Goal: Navigation & Orientation: Understand site structure

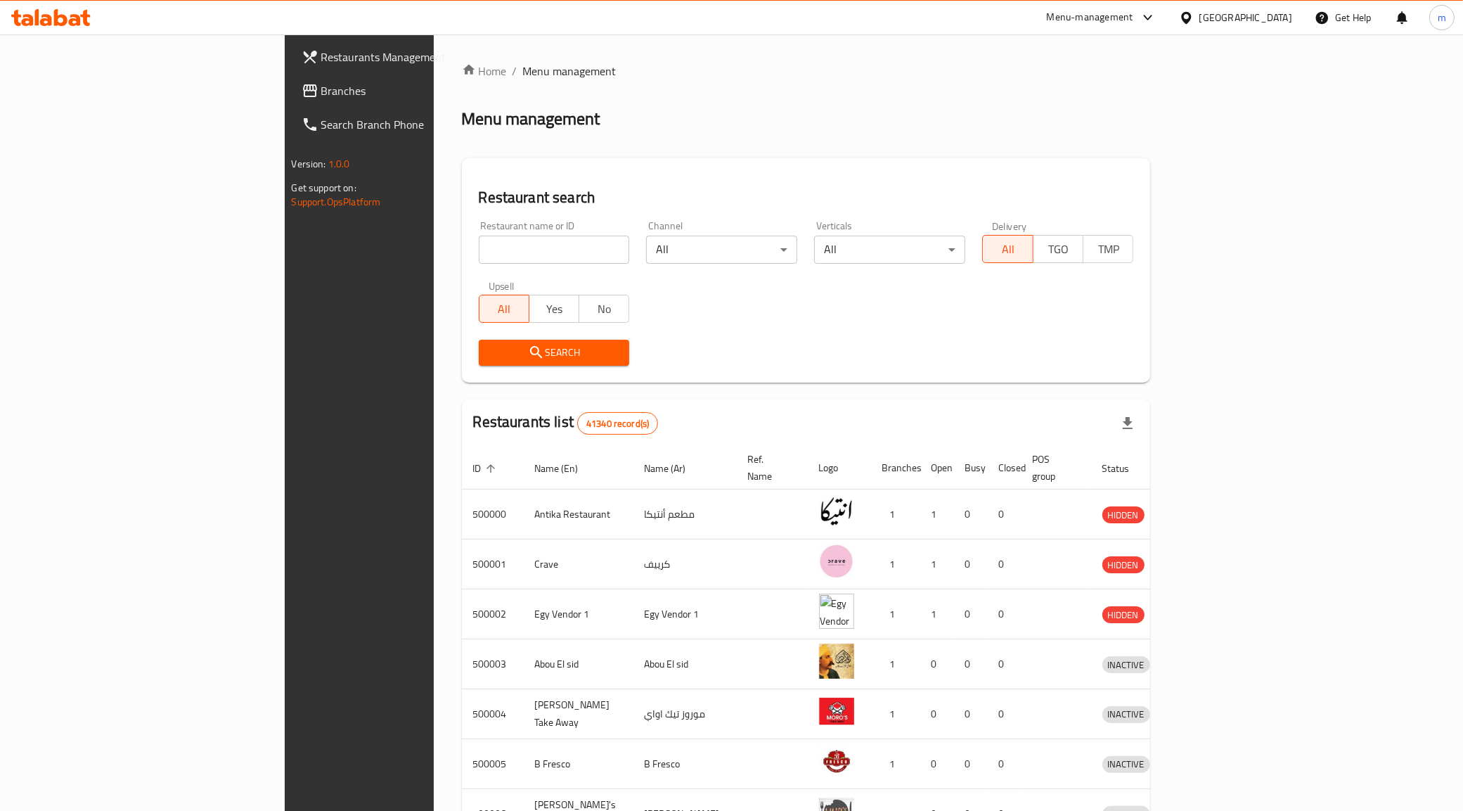
click at [79, 25] on icon at bounding box center [75, 20] width 12 height 12
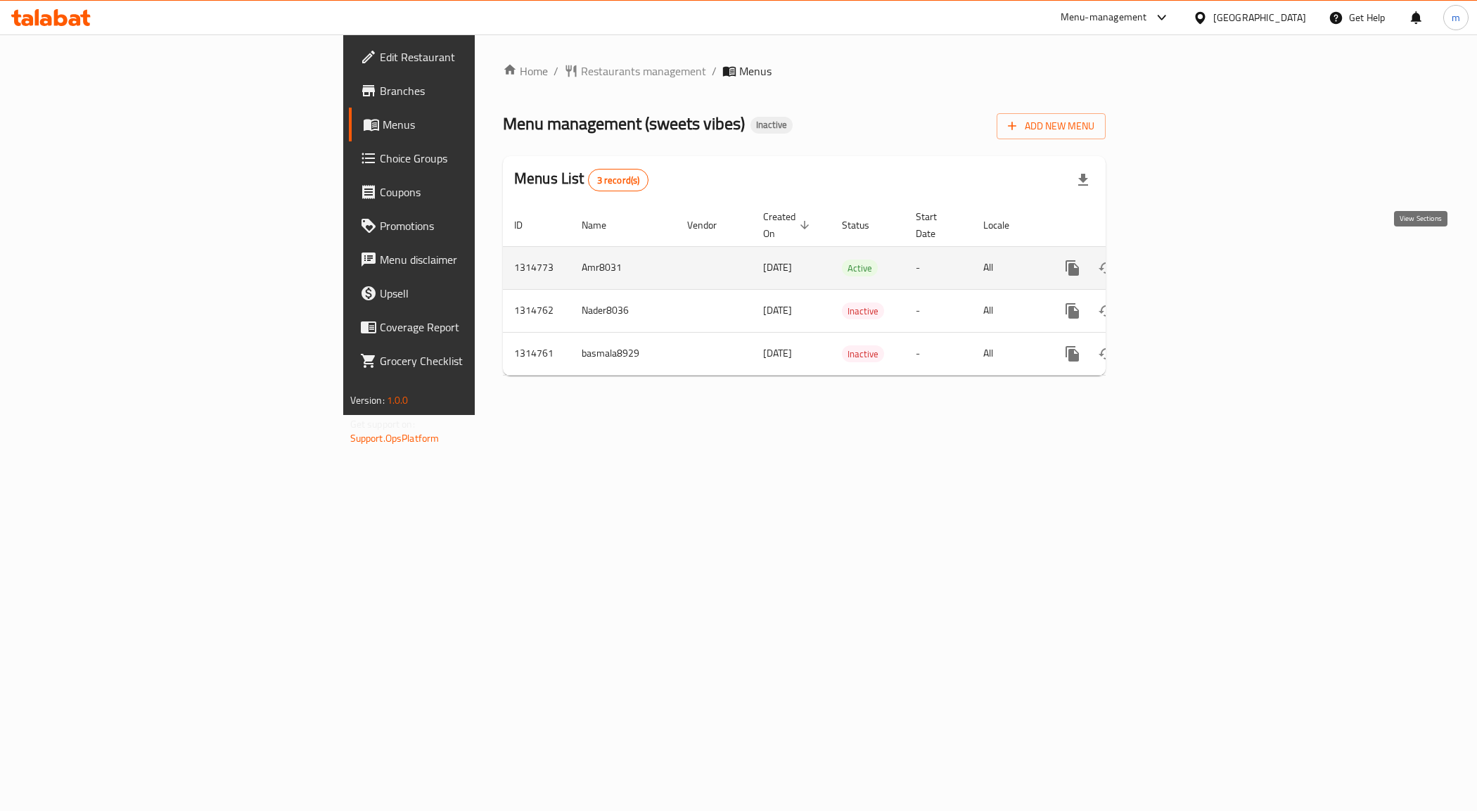
click at [1191, 254] on link "enhanced table" at bounding box center [1174, 268] width 34 height 34
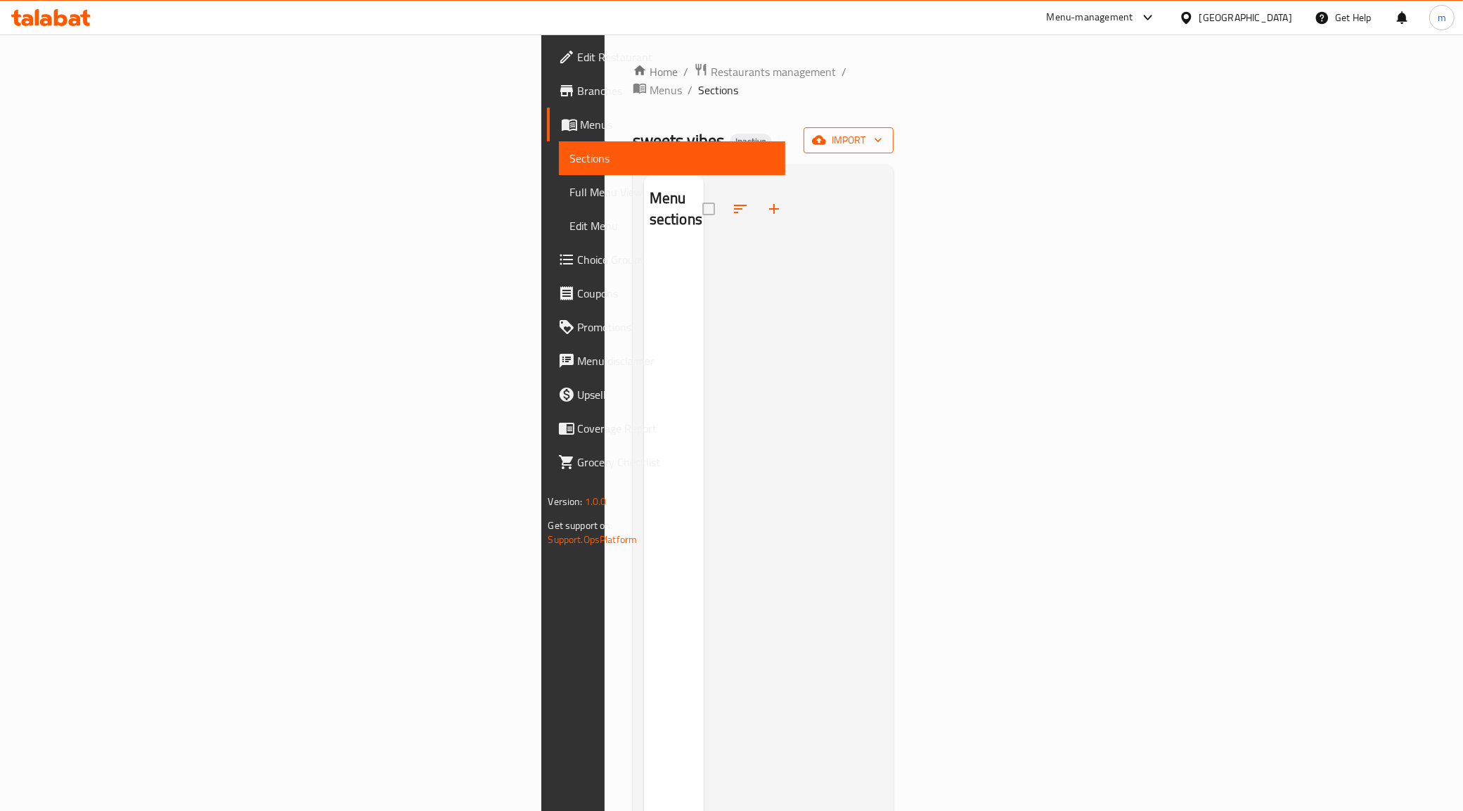
click at [885, 133] on icon "button" at bounding box center [878, 140] width 14 height 14
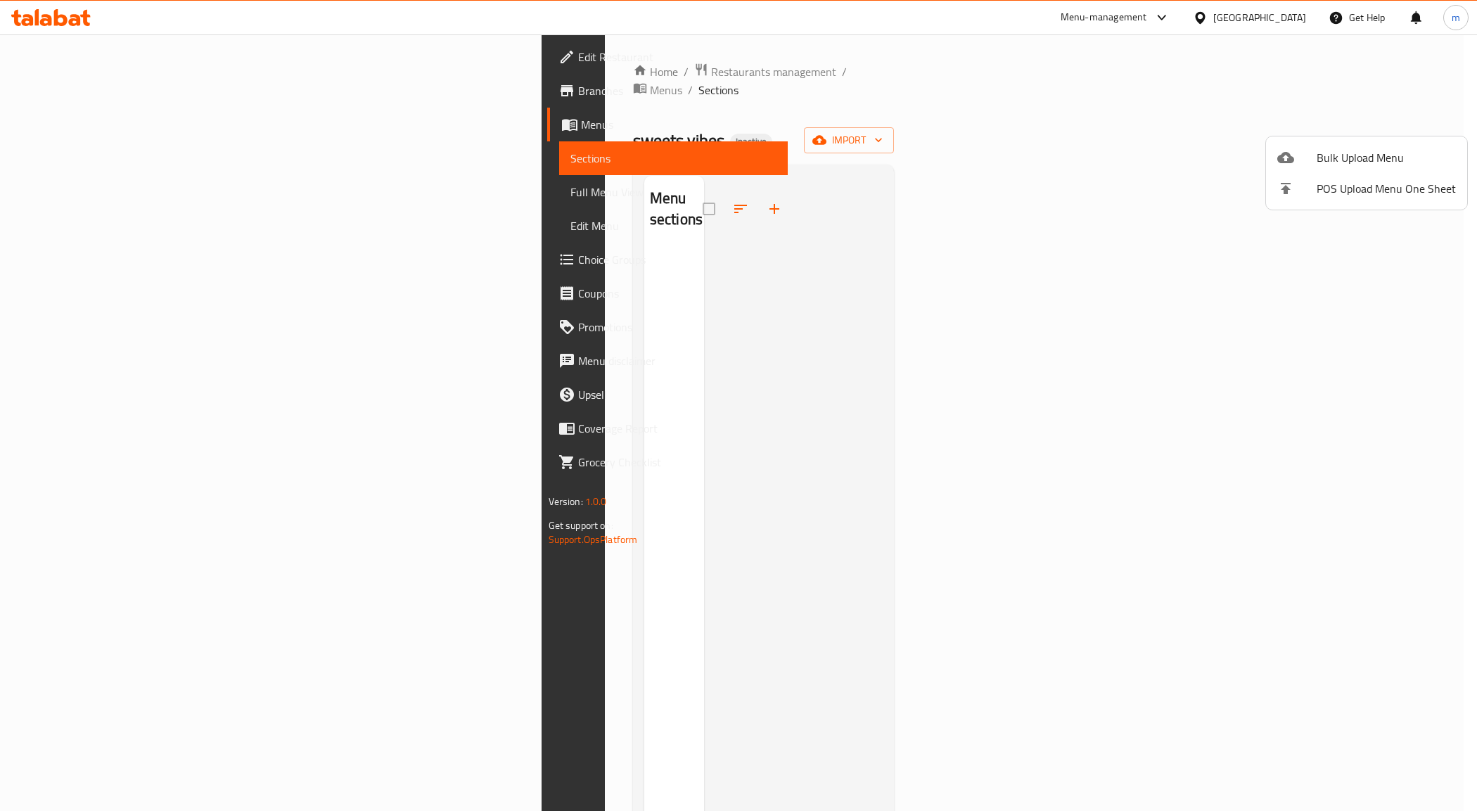
click at [1328, 288] on div at bounding box center [738, 405] width 1477 height 811
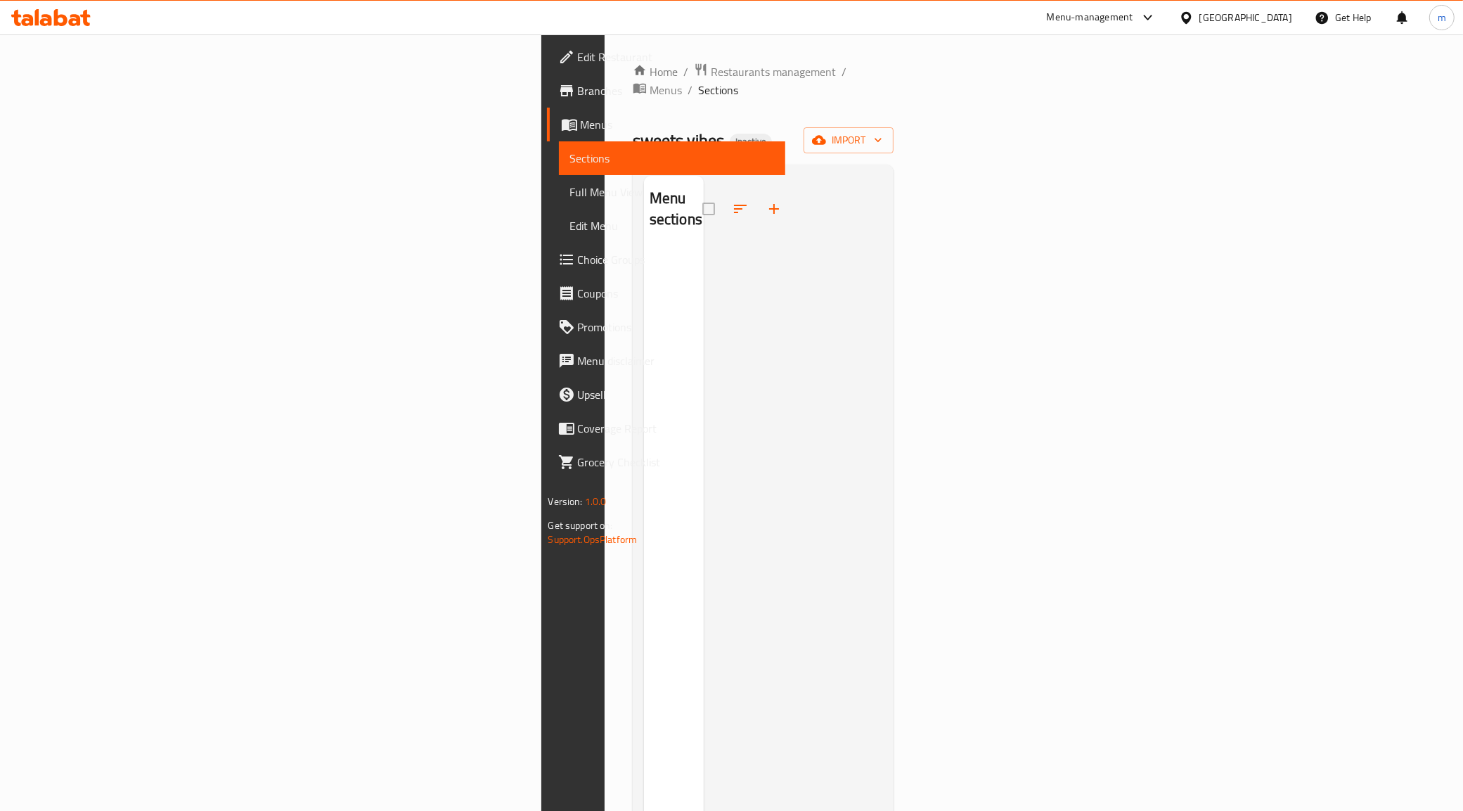
click at [570, 197] on span "Full Menu View" at bounding box center [672, 192] width 205 height 17
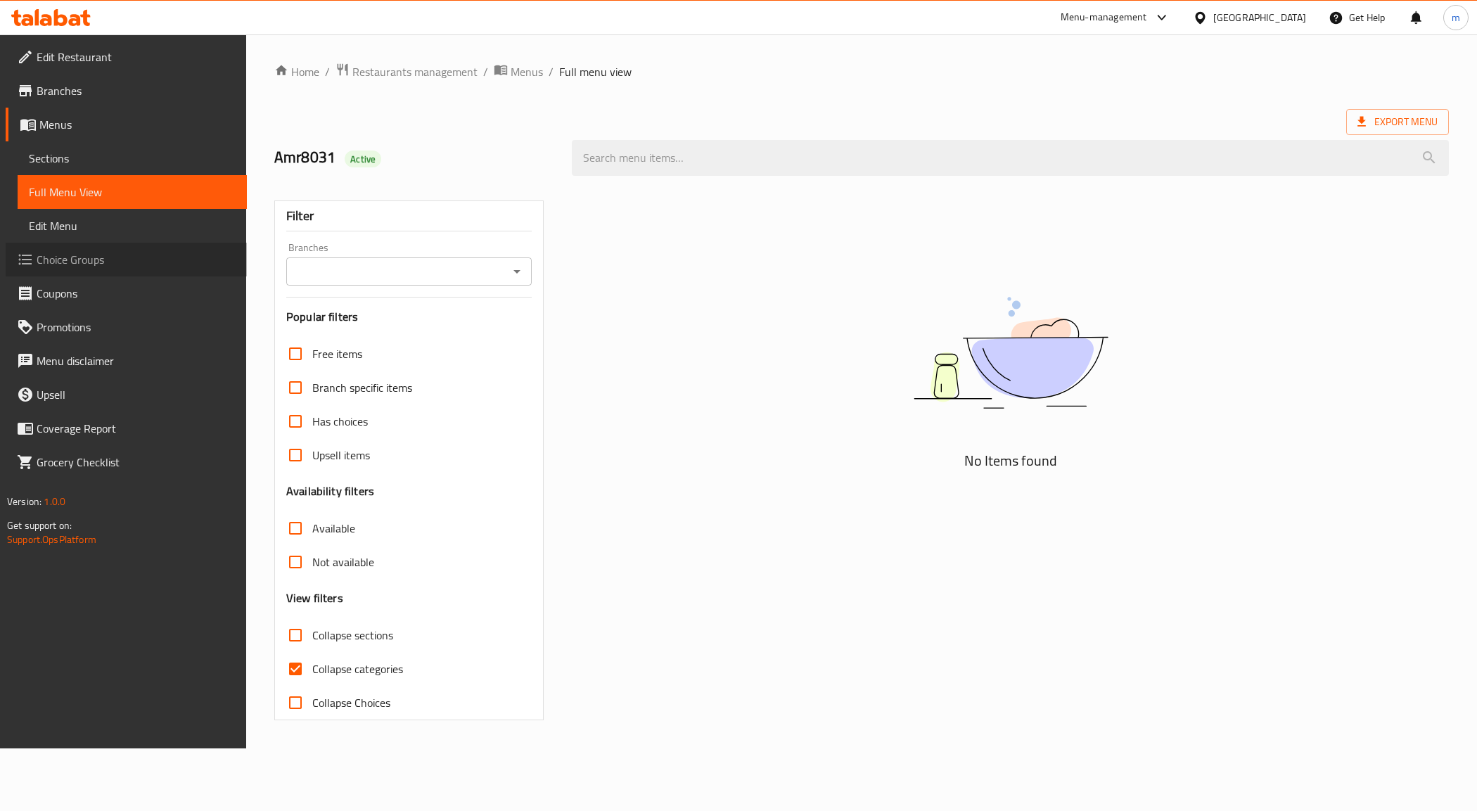
click at [103, 255] on span "Choice Groups" at bounding box center [136, 259] width 199 height 17
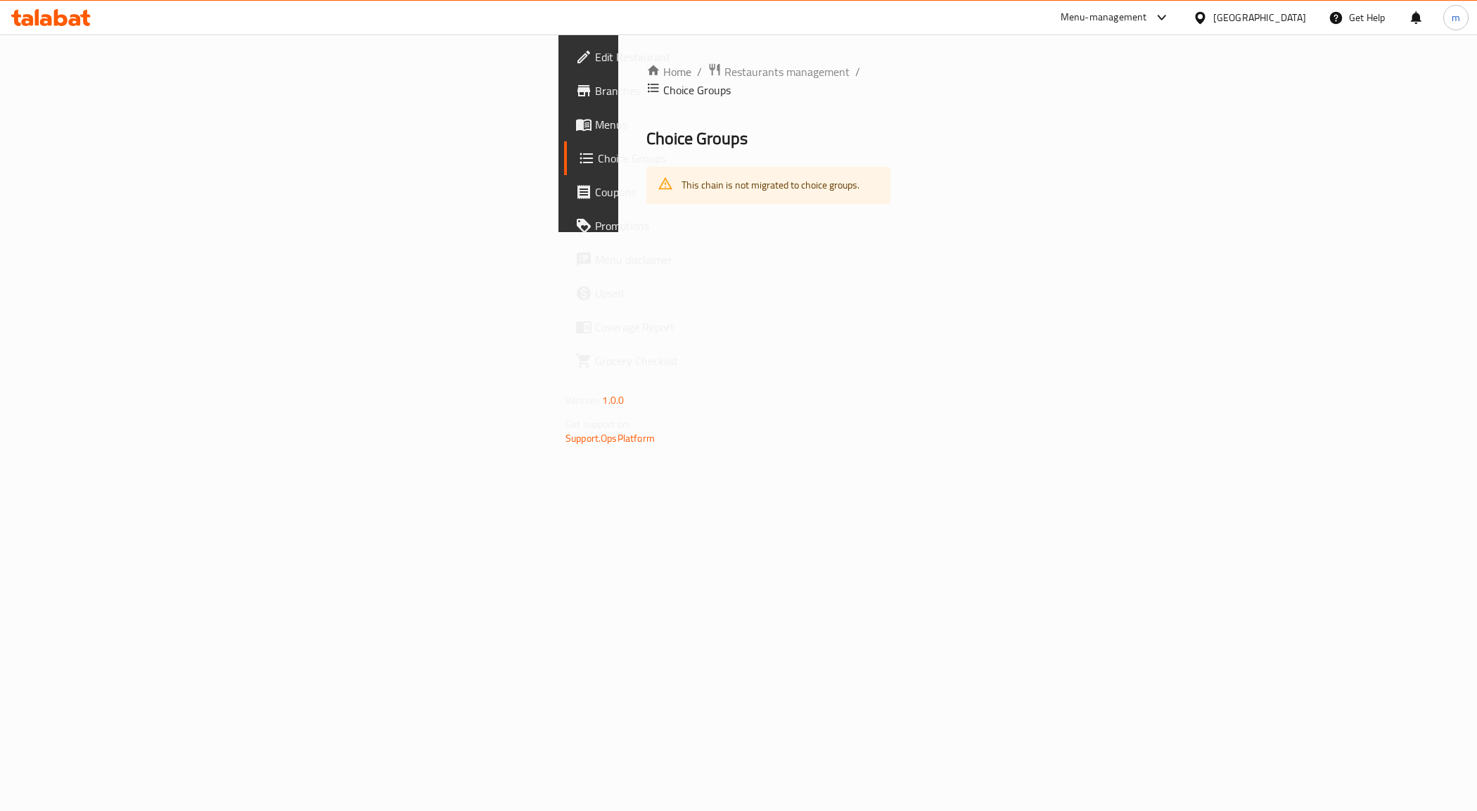
click at [595, 186] on span "Coupons" at bounding box center [694, 192] width 199 height 17
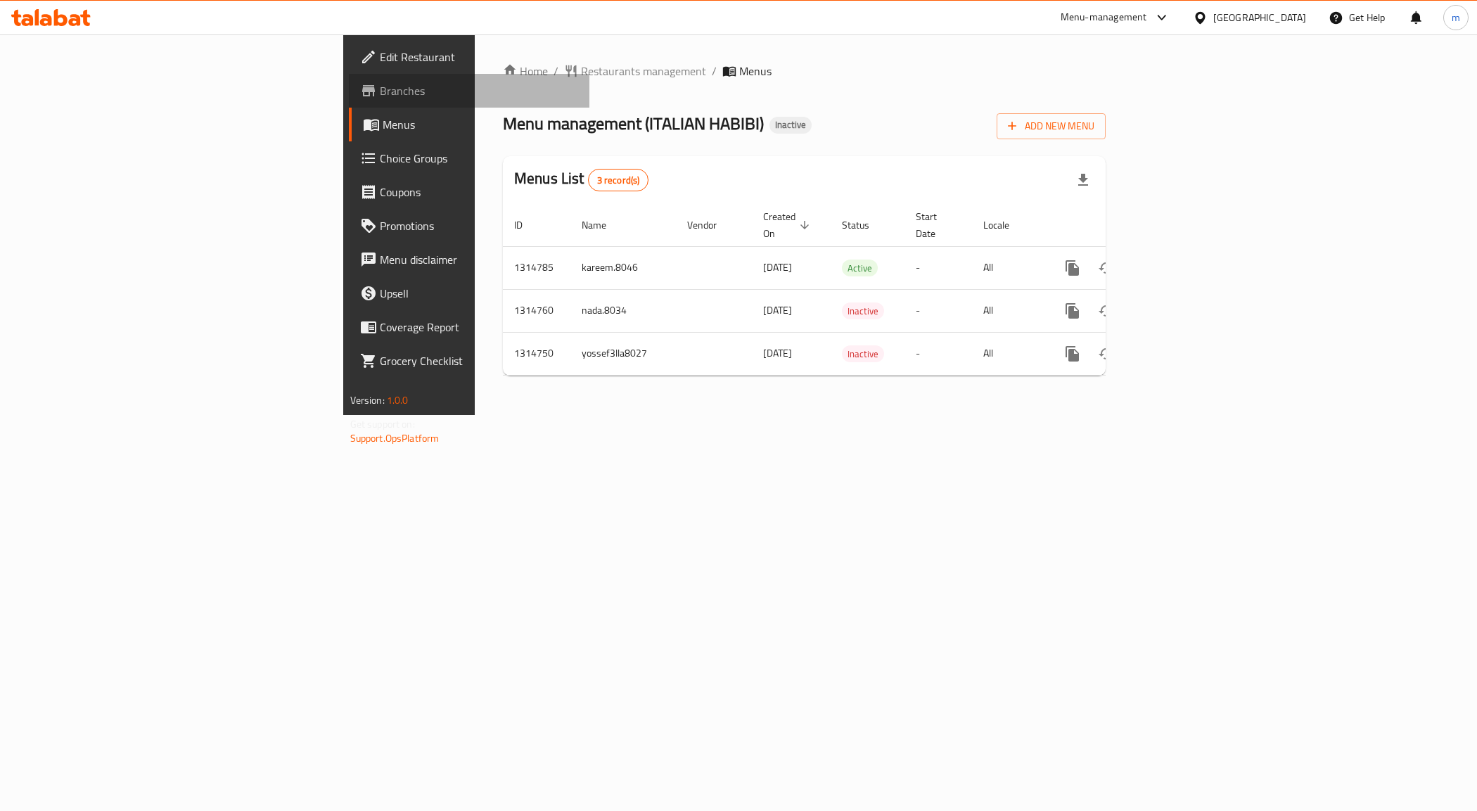
click at [380, 96] on span "Branches" at bounding box center [479, 90] width 199 height 17
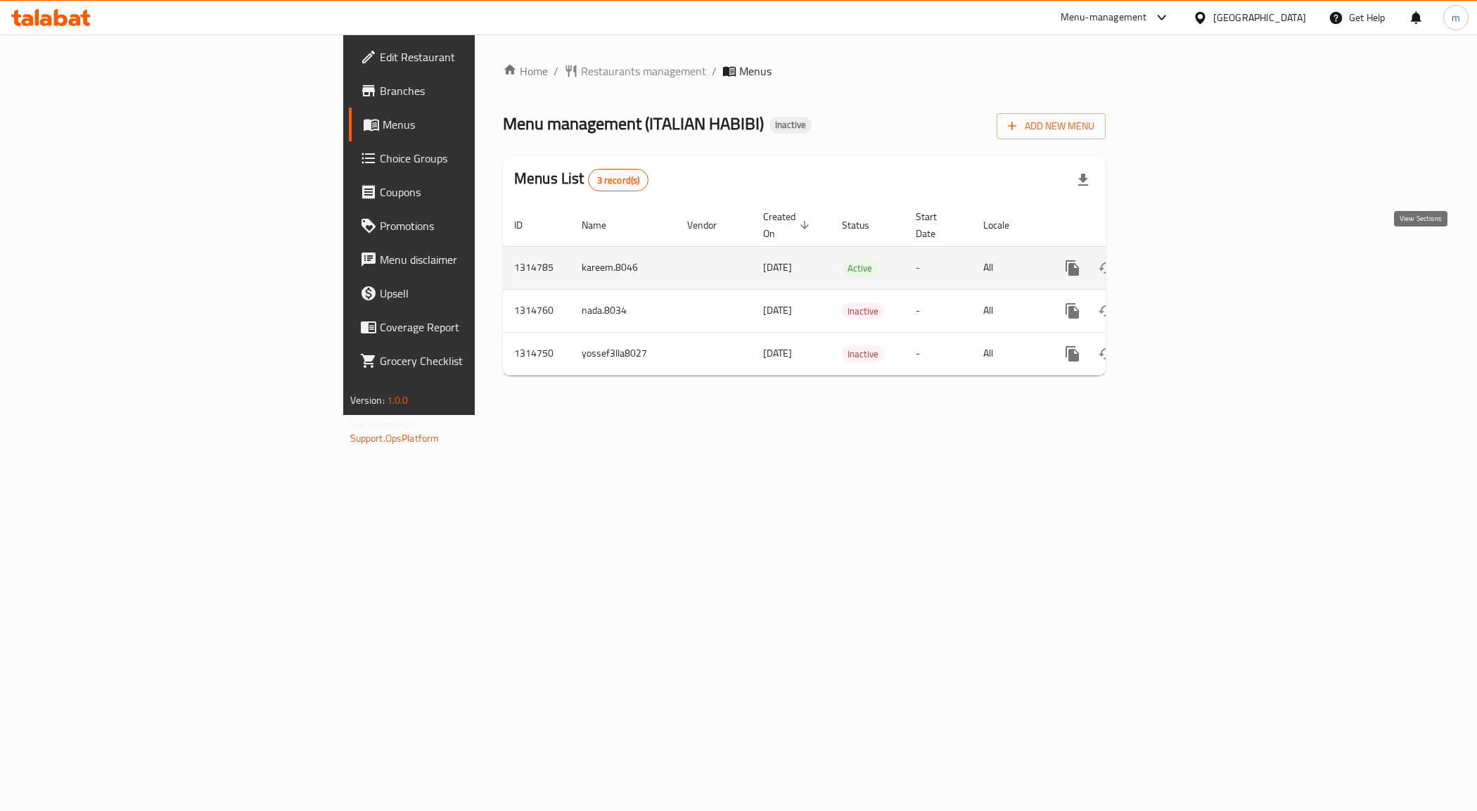
click at [1180, 262] on icon "enhanced table" at bounding box center [1173, 268] width 13 height 13
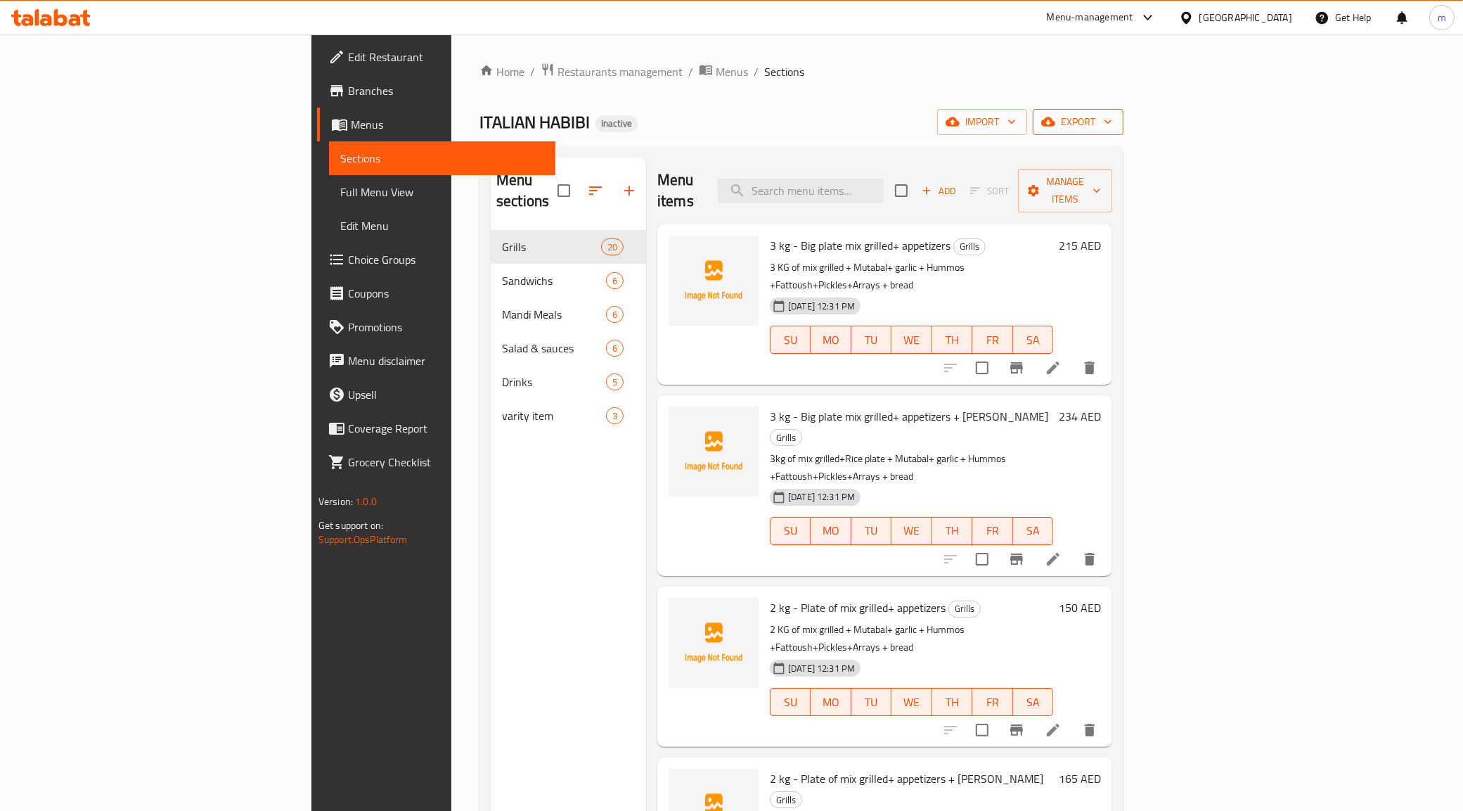
click at [1115, 124] on icon "button" at bounding box center [1108, 122] width 14 height 14
